Goal: Information Seeking & Learning: Learn about a topic

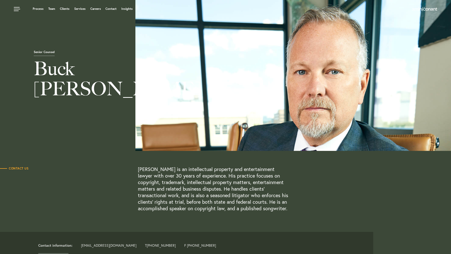
click at [167, 180] on p "[PERSON_NAME] is an intellectual property and entertainment lawyer with over 30…" at bounding box center [214, 189] width 152 height 46
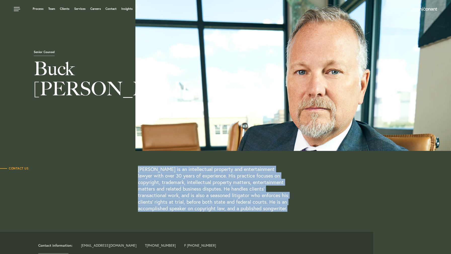
click at [167, 180] on p "[PERSON_NAME] is an intellectual property and entertainment lawyer with over 30…" at bounding box center [214, 189] width 152 height 46
click at [64, 10] on link "Clients" at bounding box center [65, 8] width 10 height 3
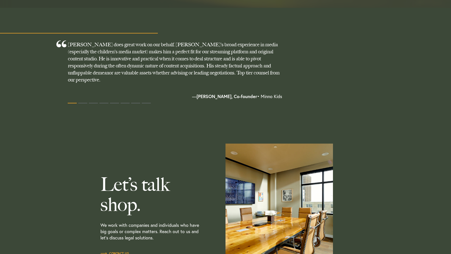
scroll to position [438, 0]
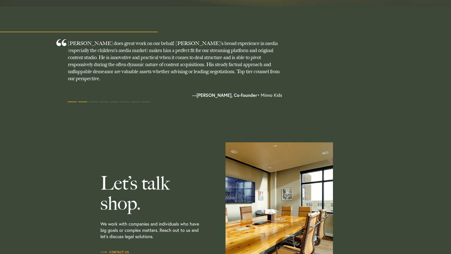
click at [82, 98] on button at bounding box center [82, 102] width 9 height 8
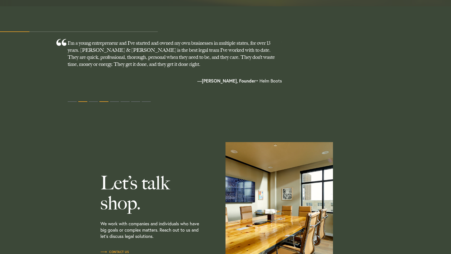
scroll to position [438, 0]
click at [100, 98] on button at bounding box center [104, 102] width 9 height 8
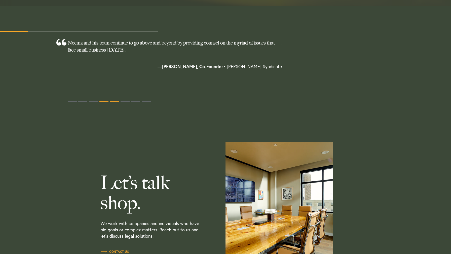
click at [114, 98] on button at bounding box center [114, 102] width 9 height 8
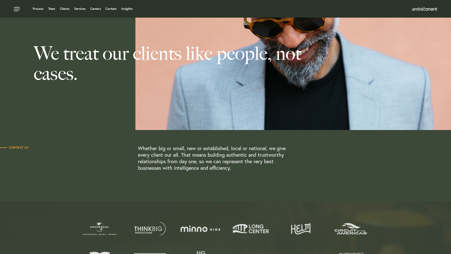
scroll to position [0, 0]
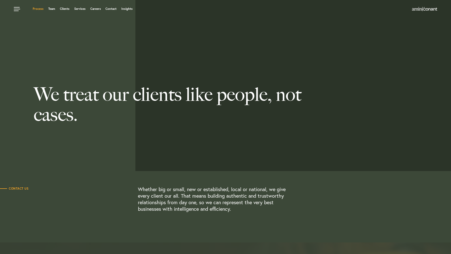
click at [40, 9] on link "Process" at bounding box center [38, 8] width 11 height 3
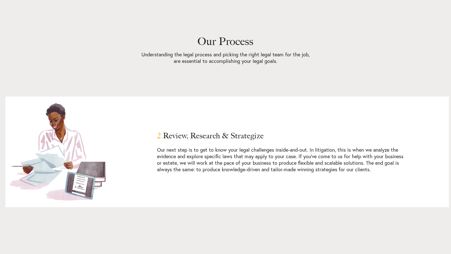
scroll to position [513, 0]
